Goal: Communication & Community: Answer question/provide support

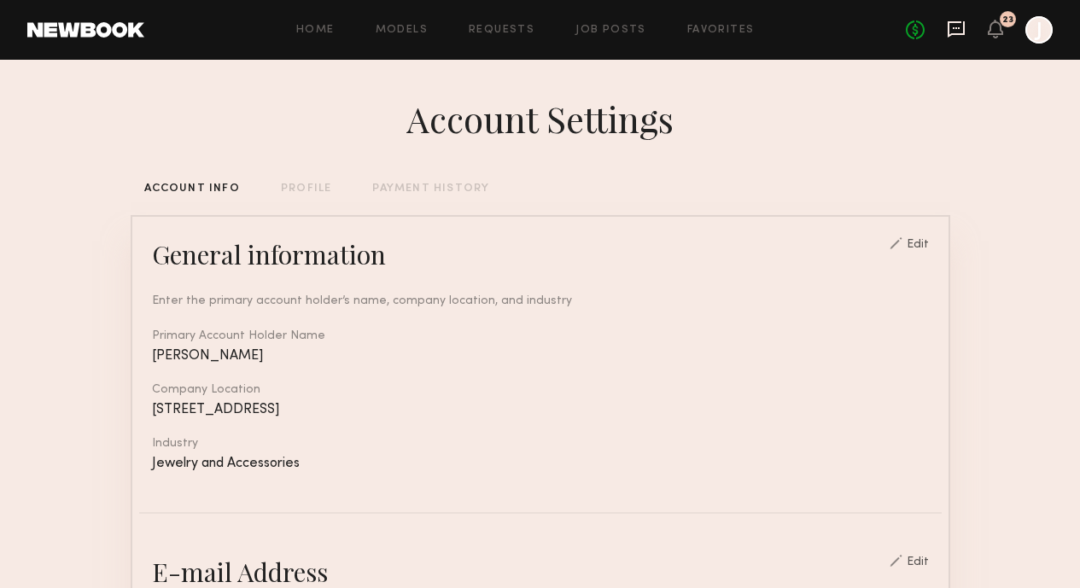
click at [956, 36] on icon at bounding box center [956, 29] width 19 height 19
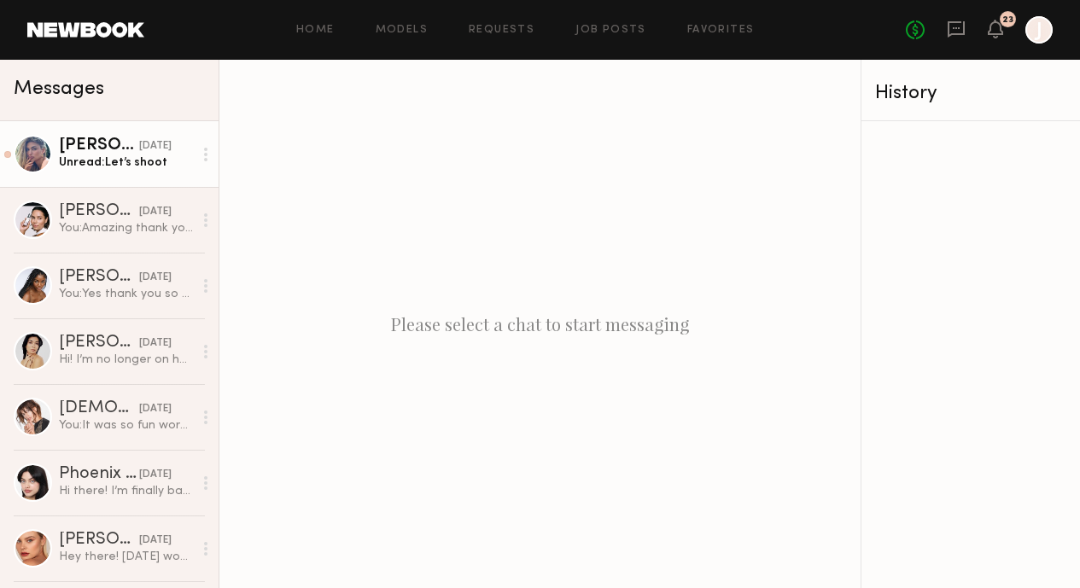
click at [67, 161] on div "Unread: Let’s shoot" at bounding box center [126, 163] width 134 height 16
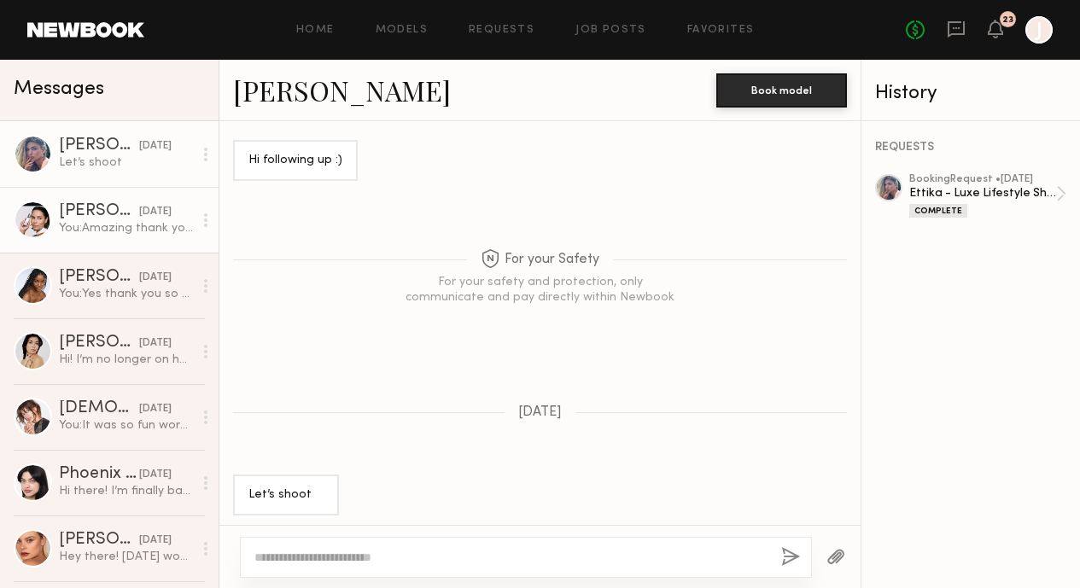
click at [139, 216] on div "08/11/2025" at bounding box center [155, 212] width 32 height 16
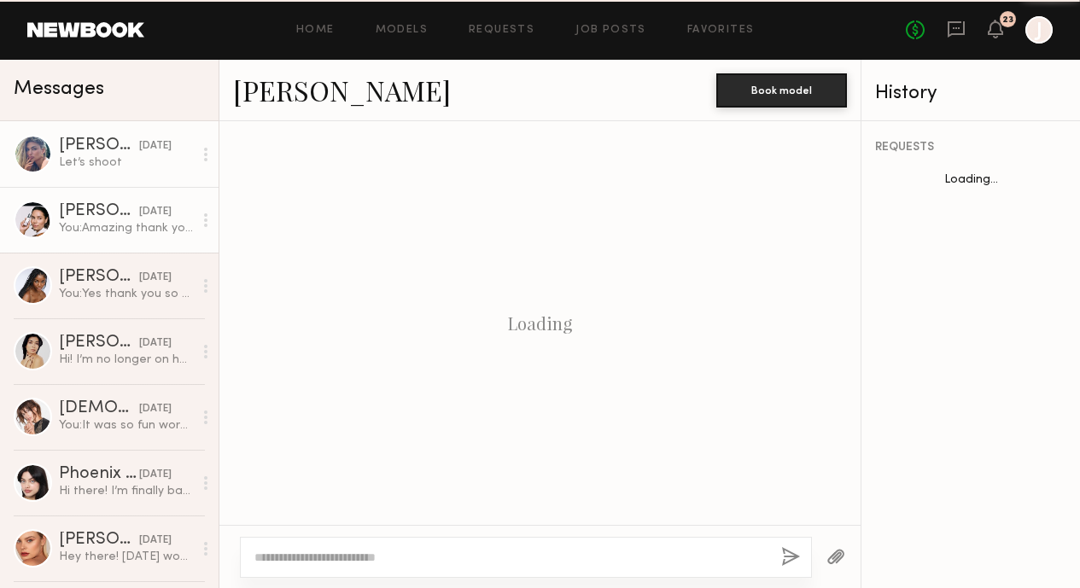
scroll to position [1403, 0]
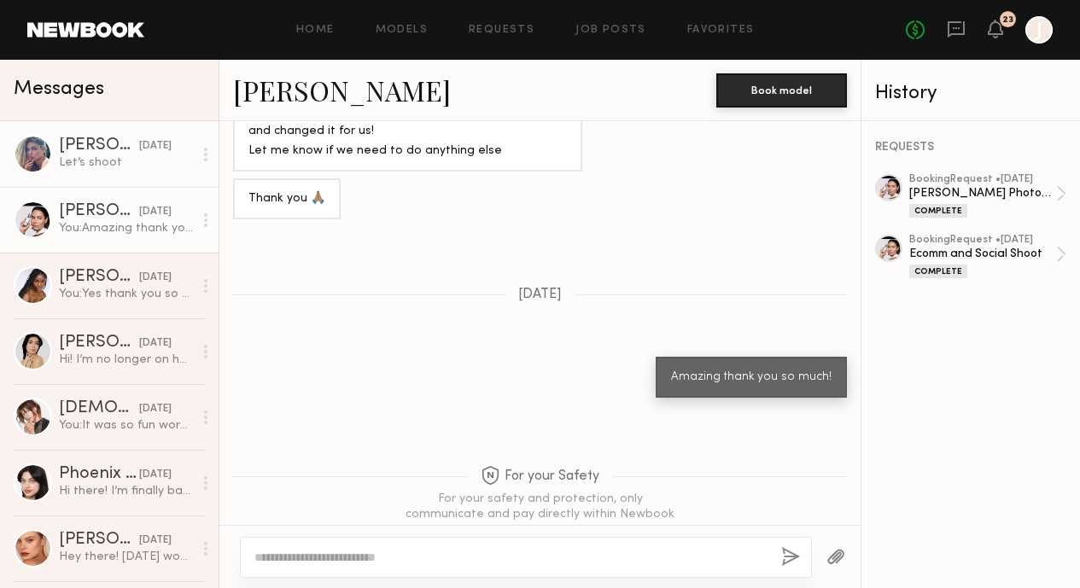
click at [102, 165] on div "Let’s shoot" at bounding box center [126, 163] width 134 height 16
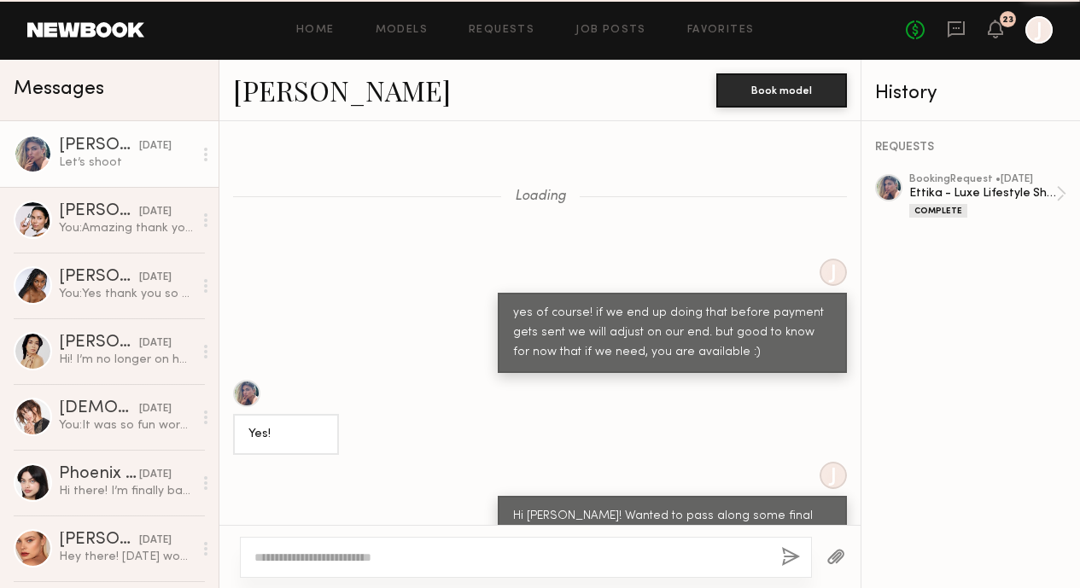
scroll to position [1411, 0]
